Goal: Task Accomplishment & Management: Manage account settings

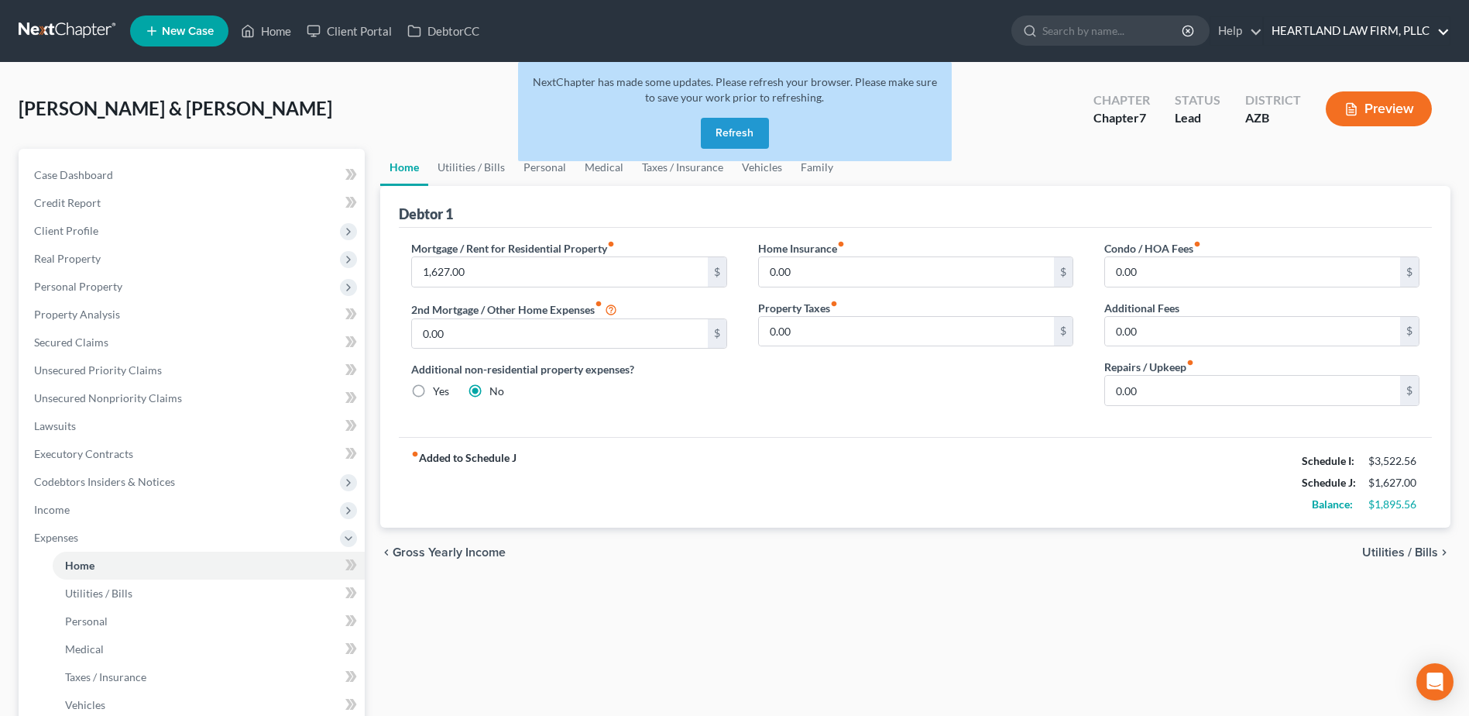
click at [1440, 33] on link "HEARTLAND LAW FIRM, PLLC" at bounding box center [1357, 31] width 186 height 28
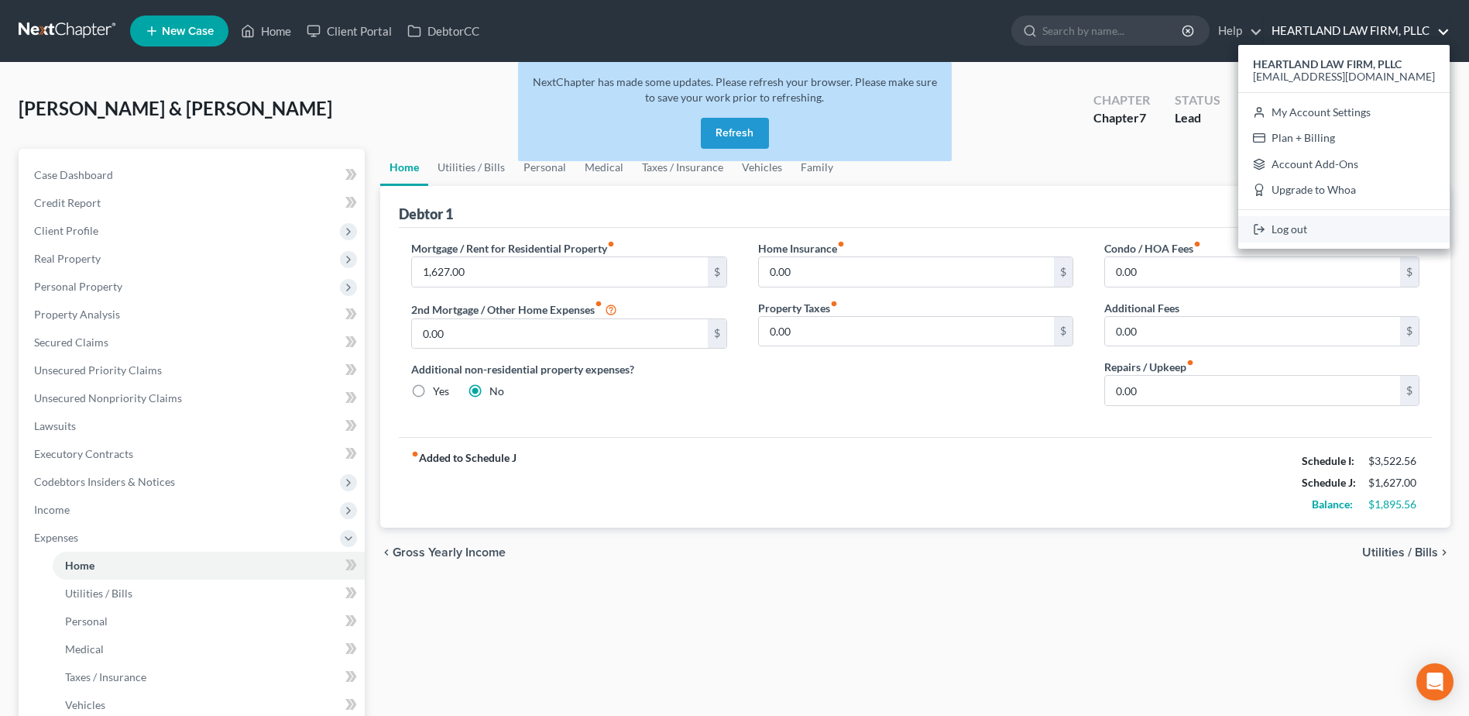
click at [1345, 232] on link "Log out" at bounding box center [1343, 229] width 211 height 26
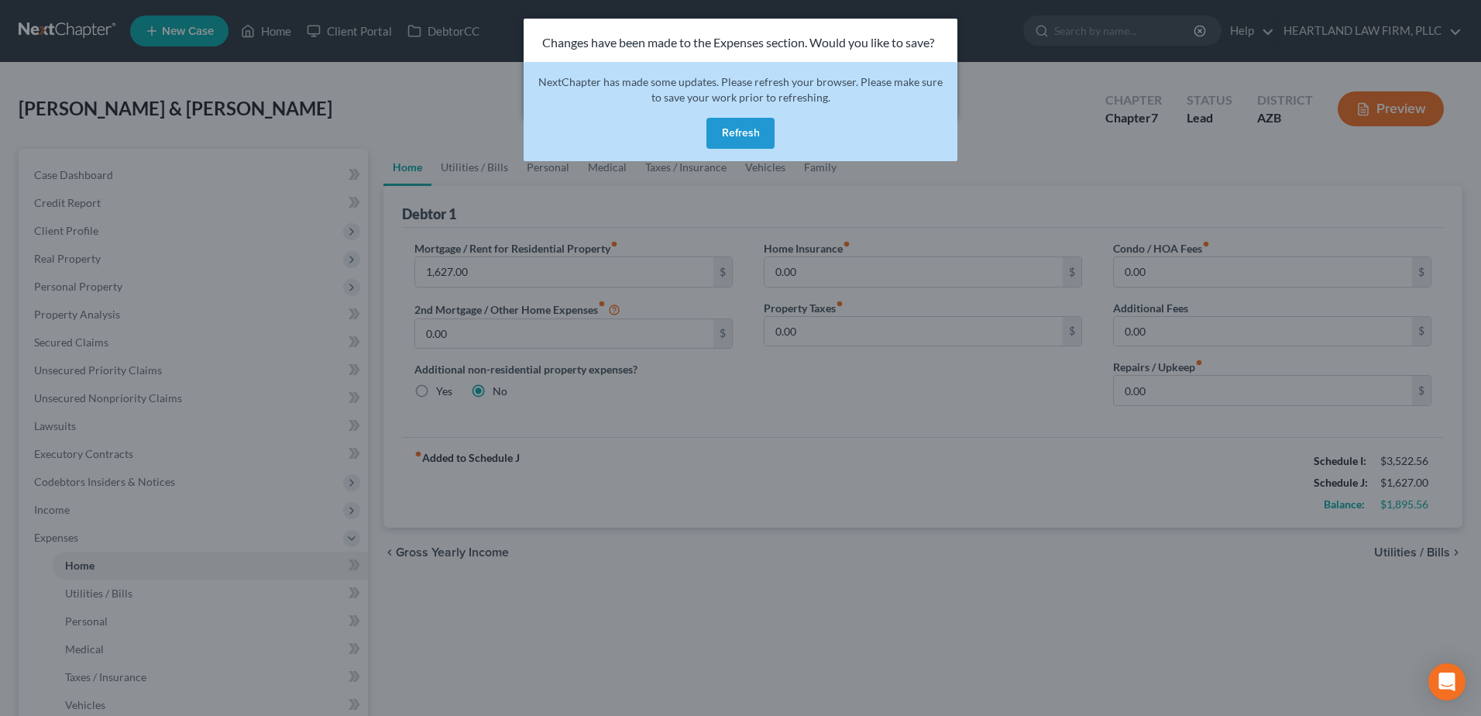
click at [744, 132] on button "Refresh" at bounding box center [740, 133] width 68 height 31
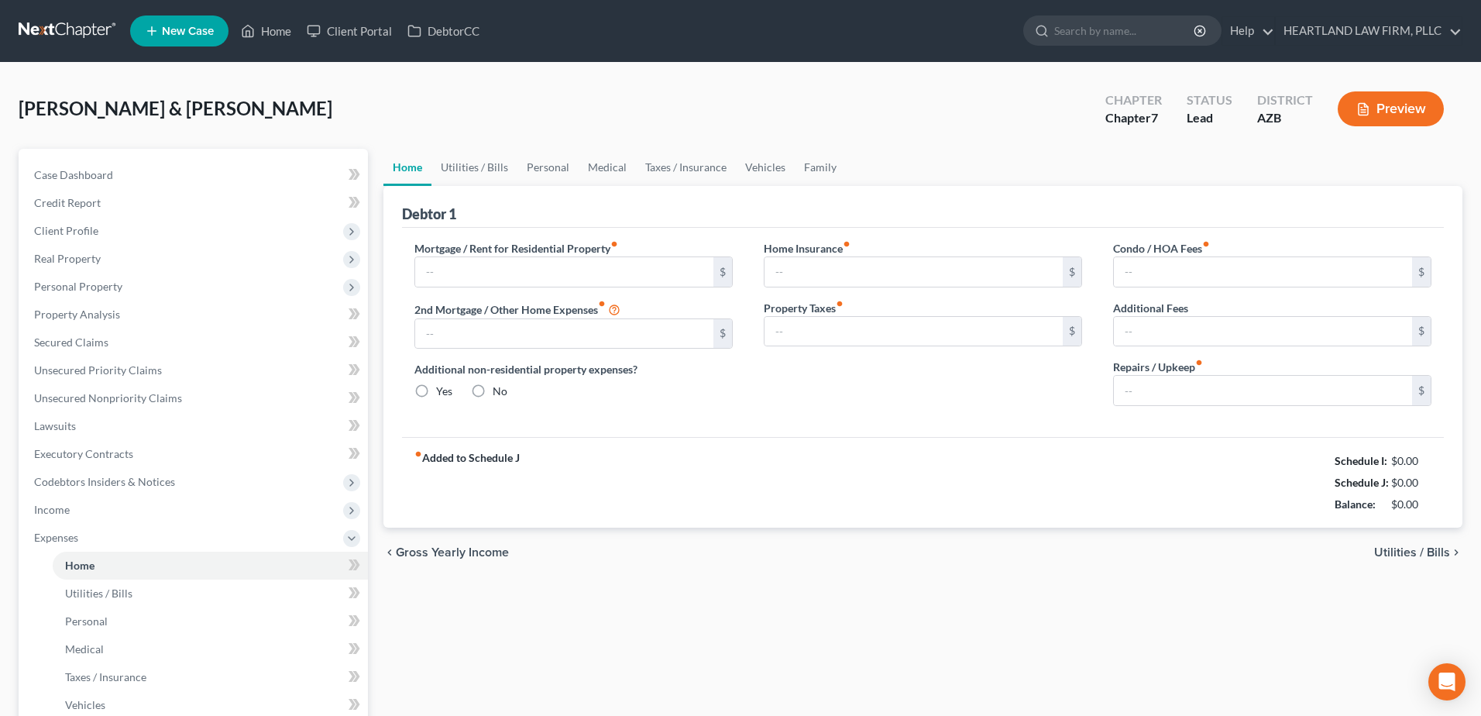
type input "0.00"
radio input "true"
type input "0.00"
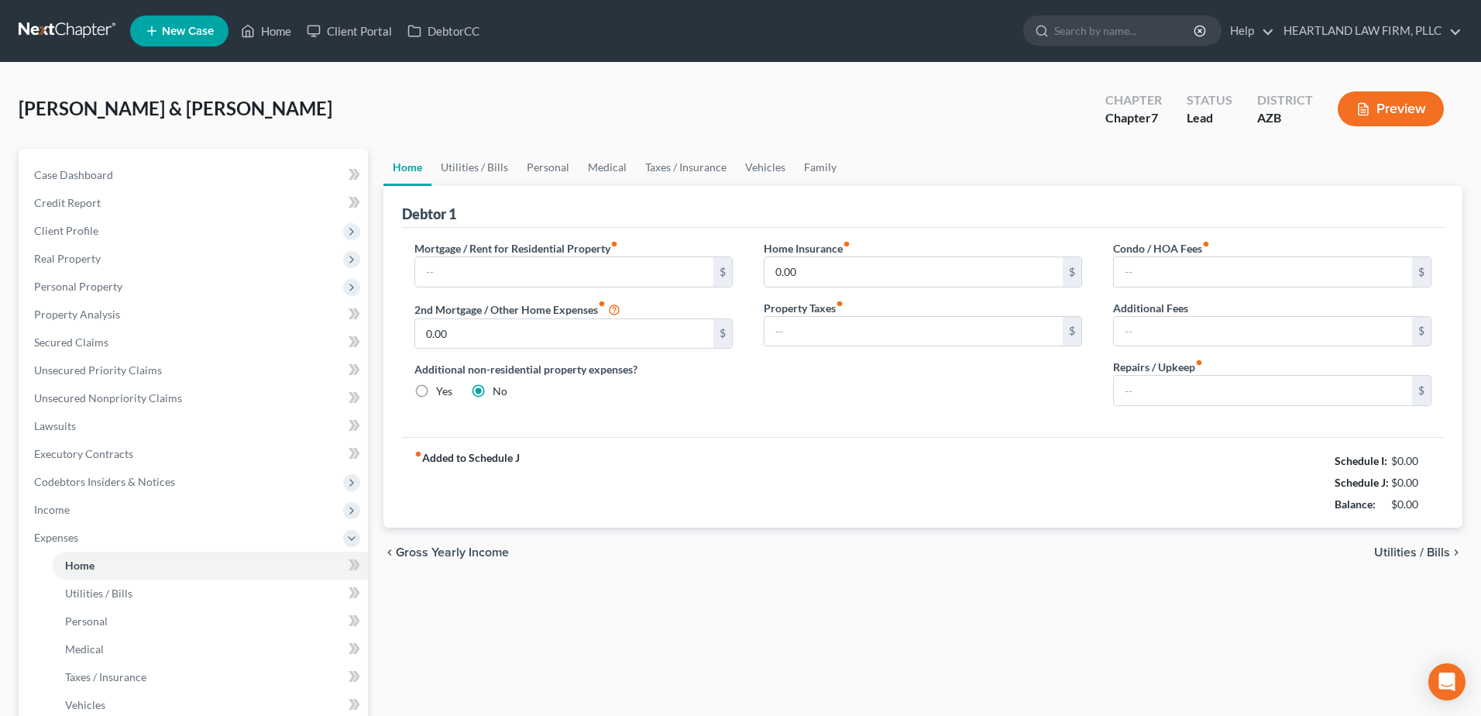
type input "0.00"
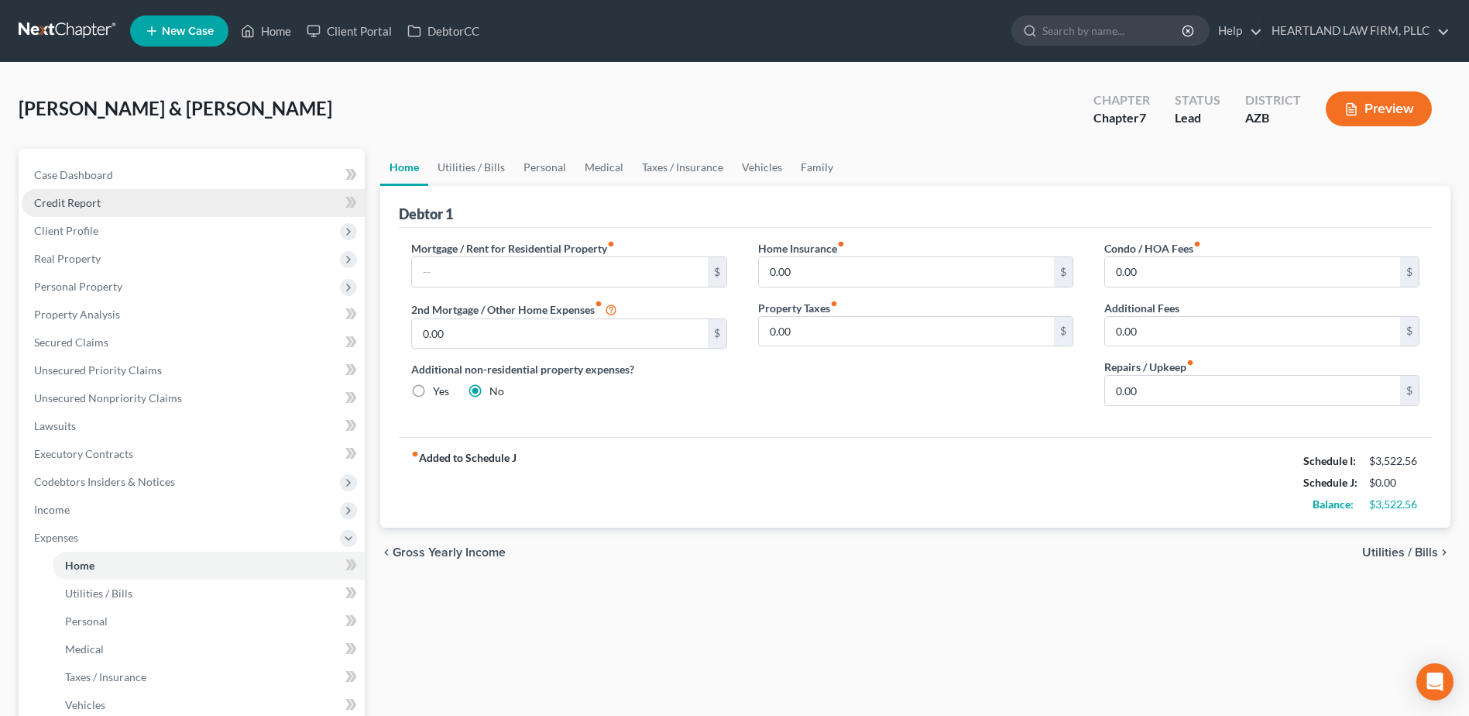
click at [87, 202] on span "Credit Report" at bounding box center [67, 202] width 67 height 13
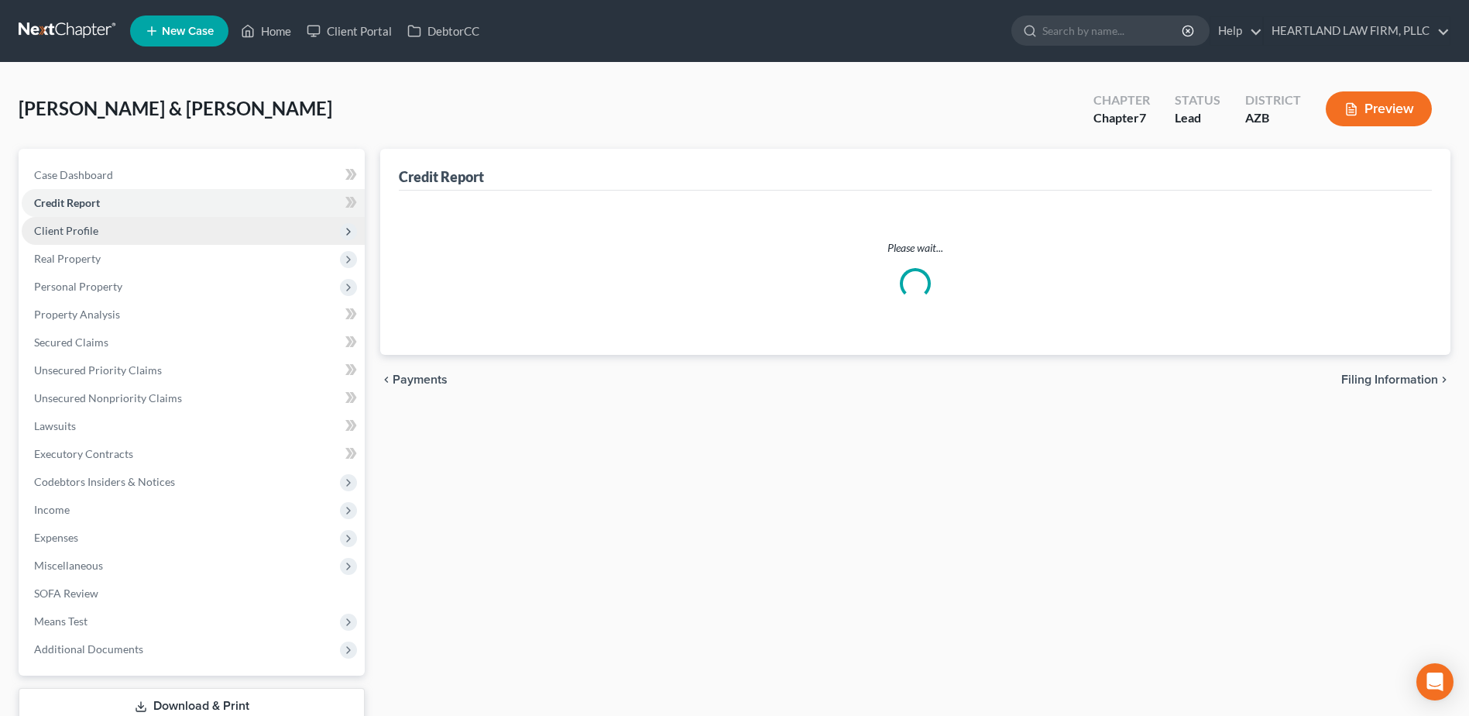
click at [77, 230] on span "Client Profile" at bounding box center [66, 230] width 64 height 13
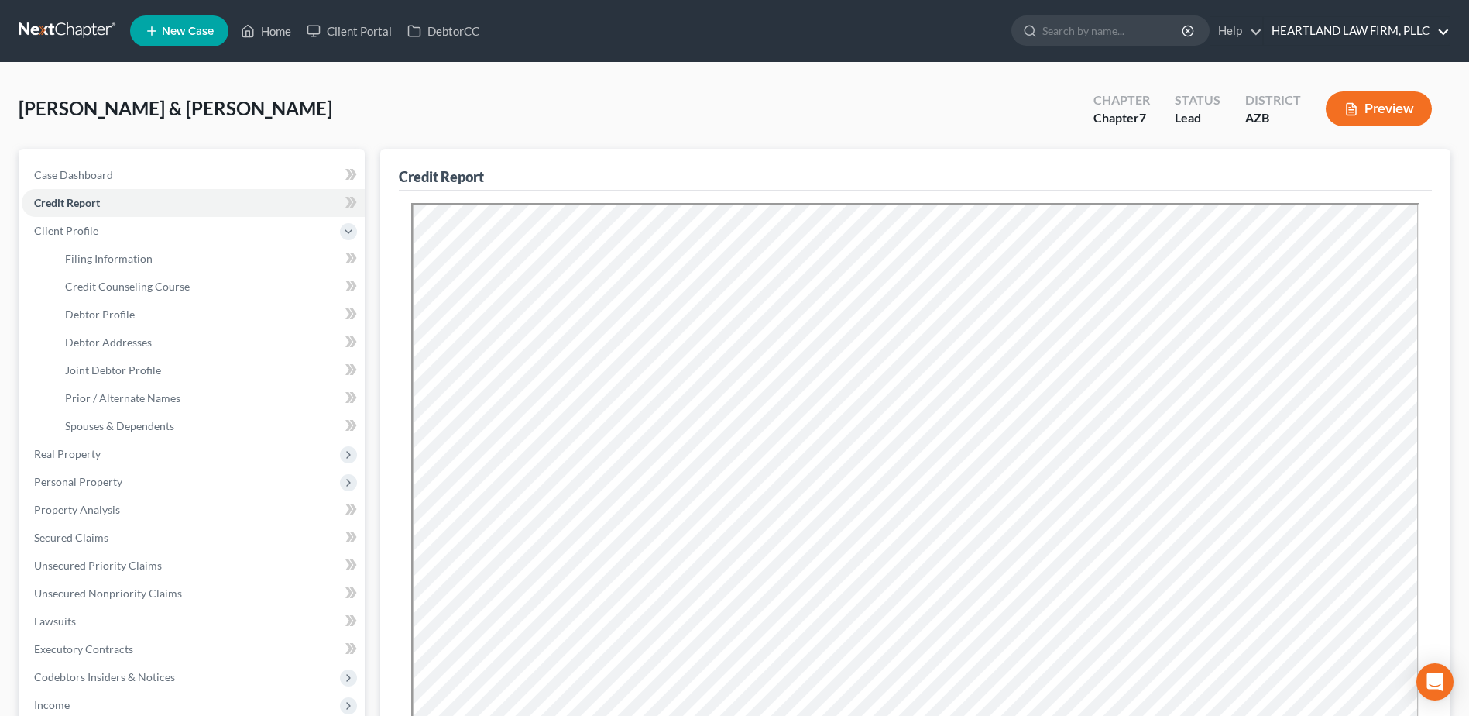
click at [1441, 27] on link "HEARTLAND LAW FIRM, PLLC" at bounding box center [1357, 31] width 186 height 28
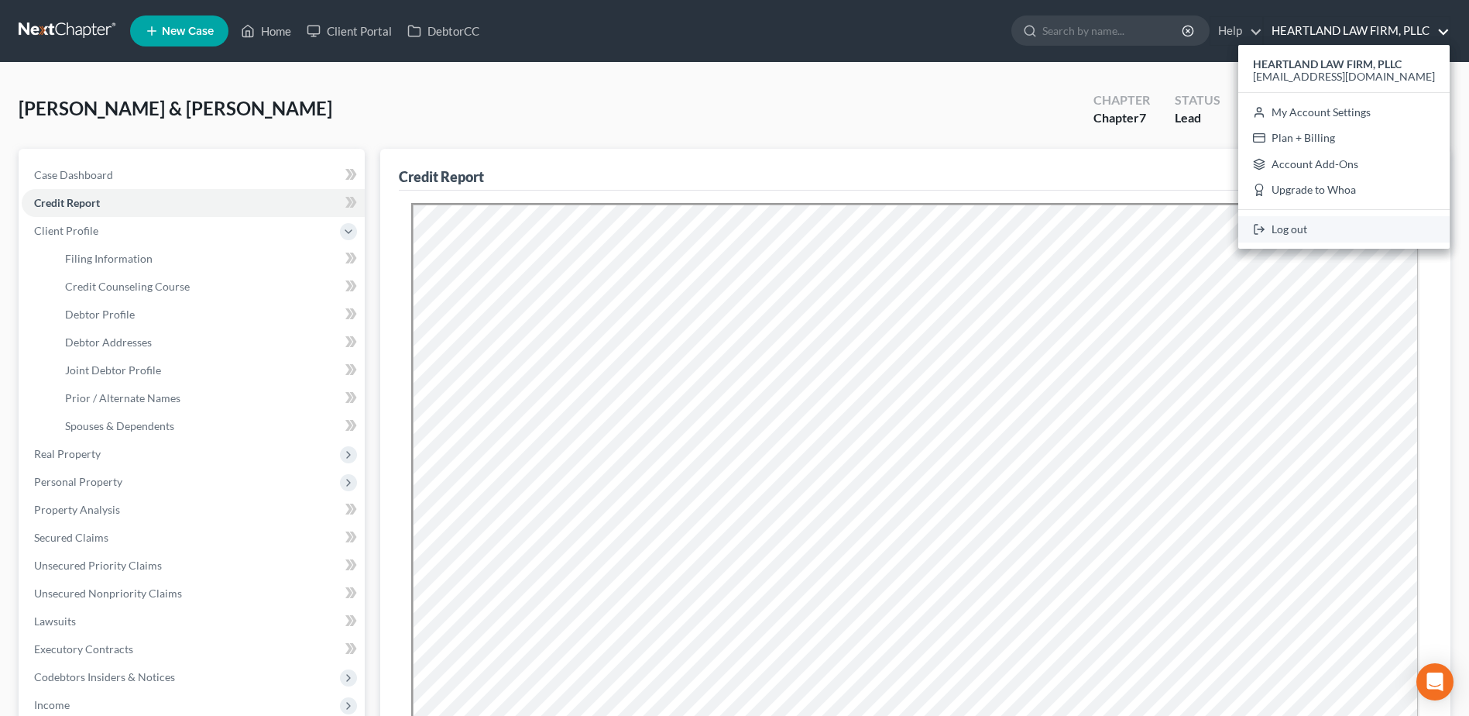
click at [1327, 228] on link "Log out" at bounding box center [1343, 229] width 211 height 26
